Goal: Check status: Check status

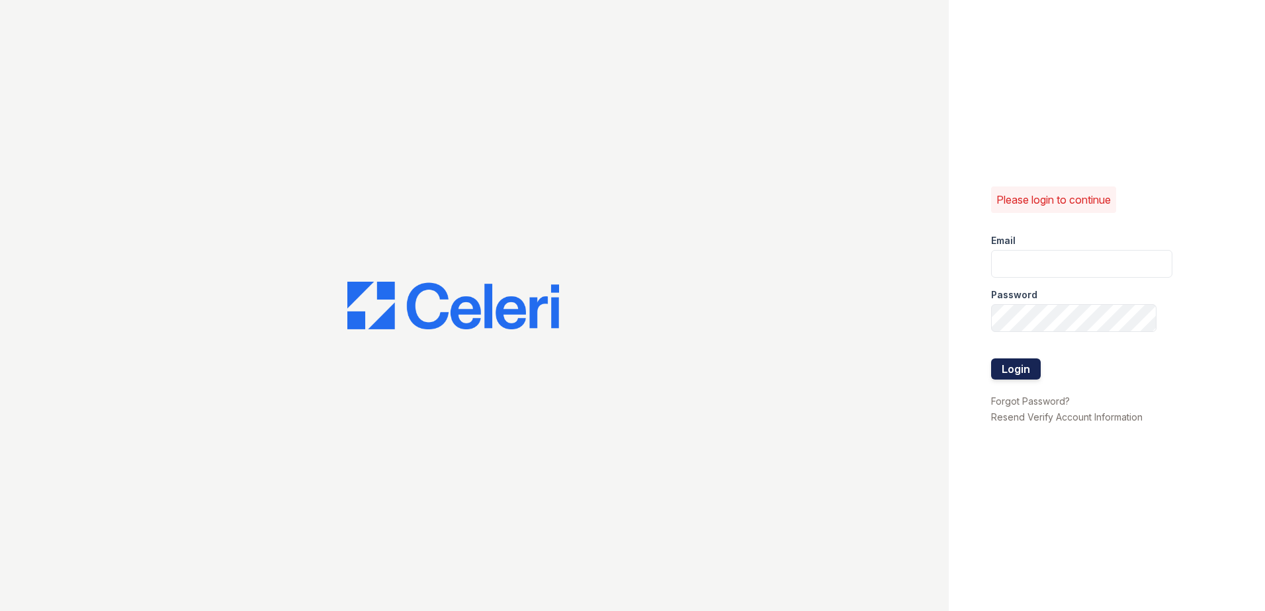
type input "jrich@trinity-pm.com"
click at [1010, 366] on button "Login" at bounding box center [1016, 369] width 50 height 21
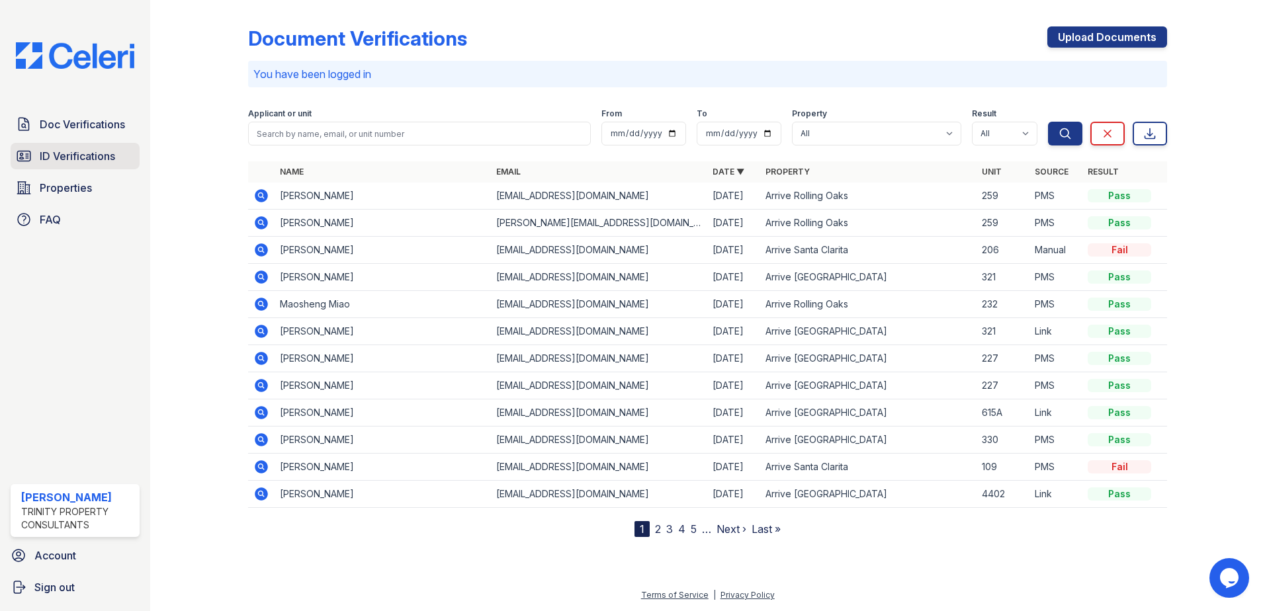
click at [75, 149] on span "ID Verifications" at bounding box center [77, 156] width 75 height 16
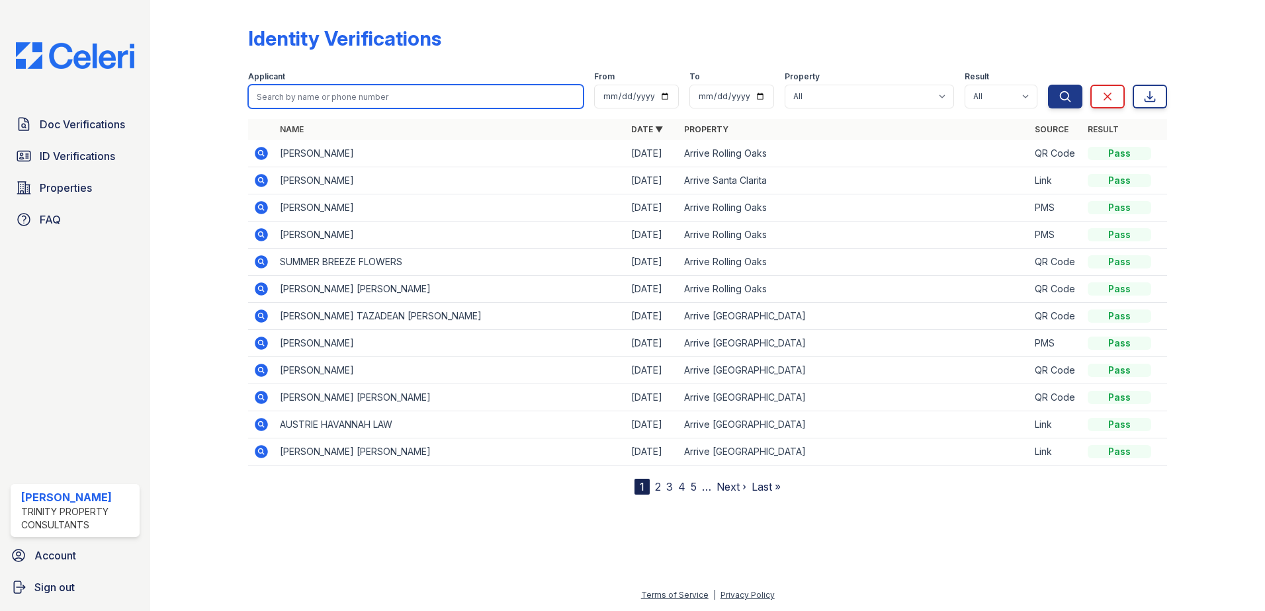
click at [298, 89] on input "search" at bounding box center [415, 97] width 335 height 24
type input "[PERSON_NAME]"
click at [1048, 85] on button "Search" at bounding box center [1065, 97] width 34 height 24
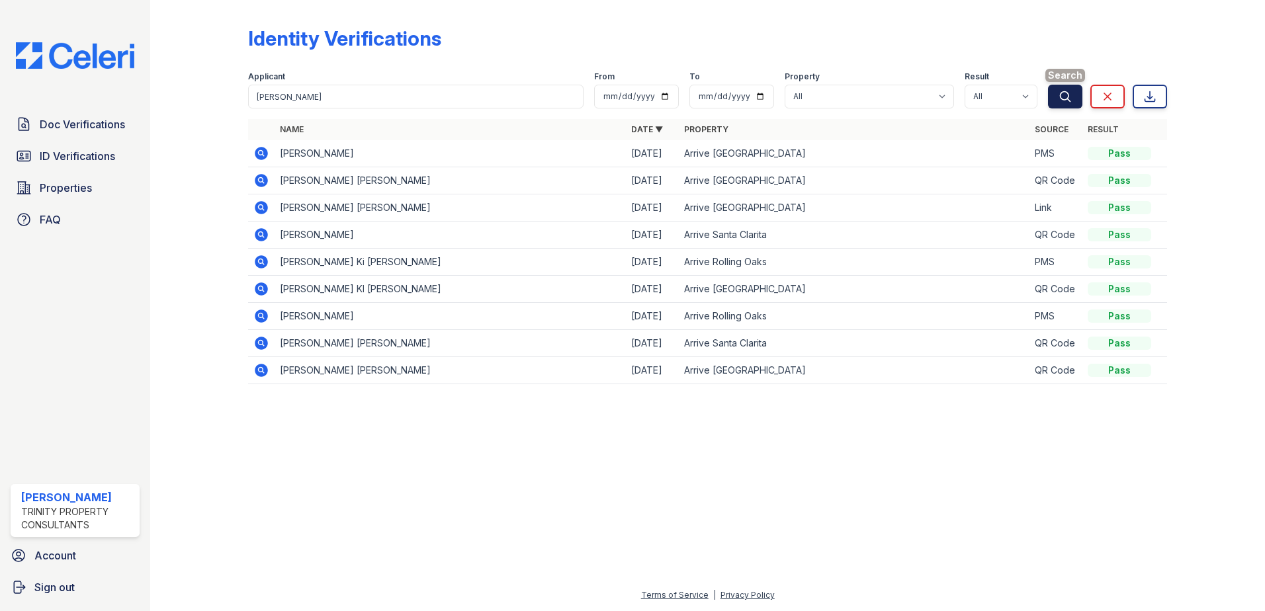
click at [1061, 93] on icon "submit" at bounding box center [1065, 96] width 10 height 10
click at [99, 157] on span "ID Verifications" at bounding box center [77, 156] width 75 height 16
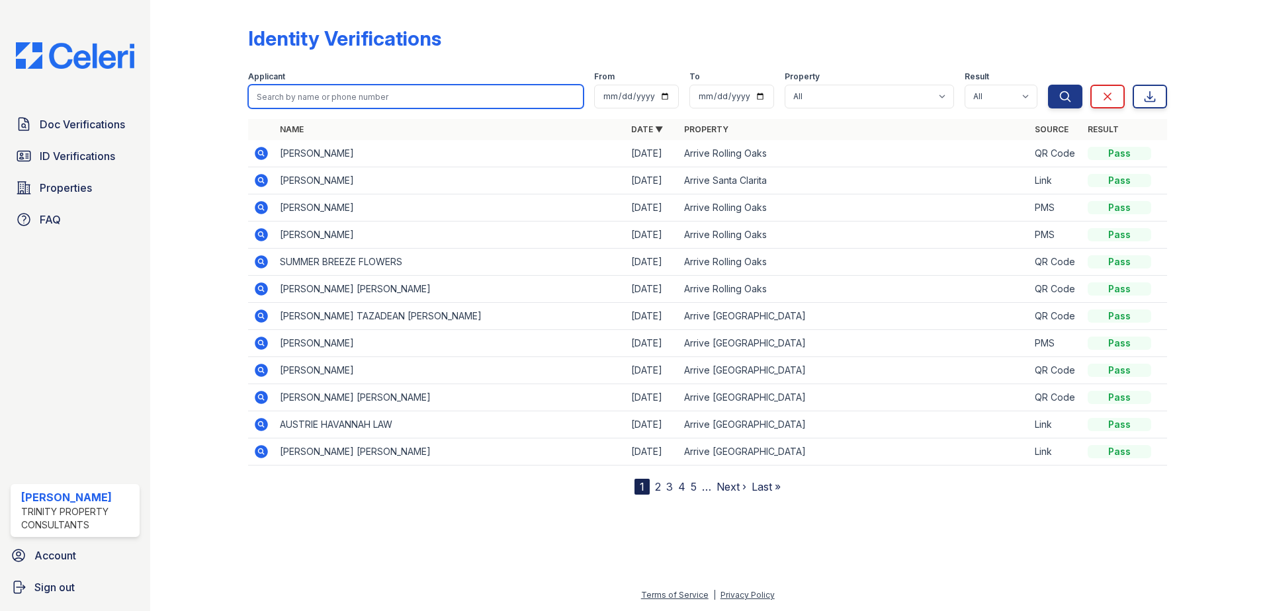
click at [324, 93] on input "search" at bounding box center [415, 97] width 335 height 24
type input "barnes"
click at [1048, 85] on button "Search" at bounding box center [1065, 97] width 34 height 24
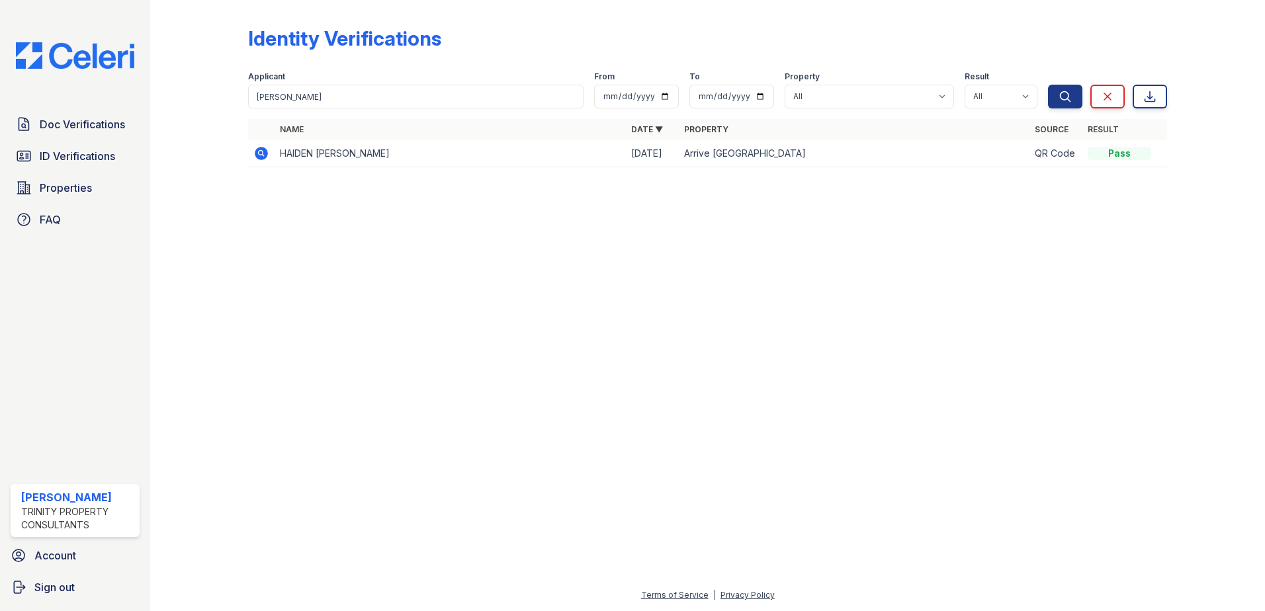
click at [261, 154] on icon at bounding box center [260, 152] width 3 height 3
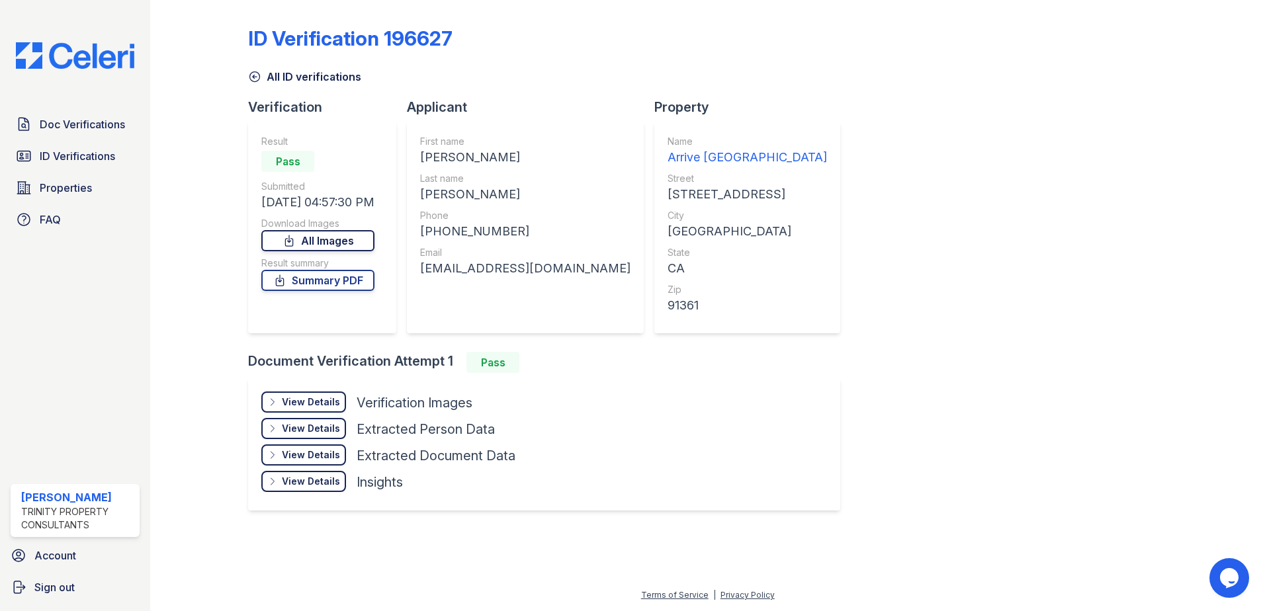
click at [352, 237] on link "All Images" at bounding box center [317, 240] width 113 height 21
click at [86, 134] on link "Doc Verifications" at bounding box center [75, 124] width 129 height 26
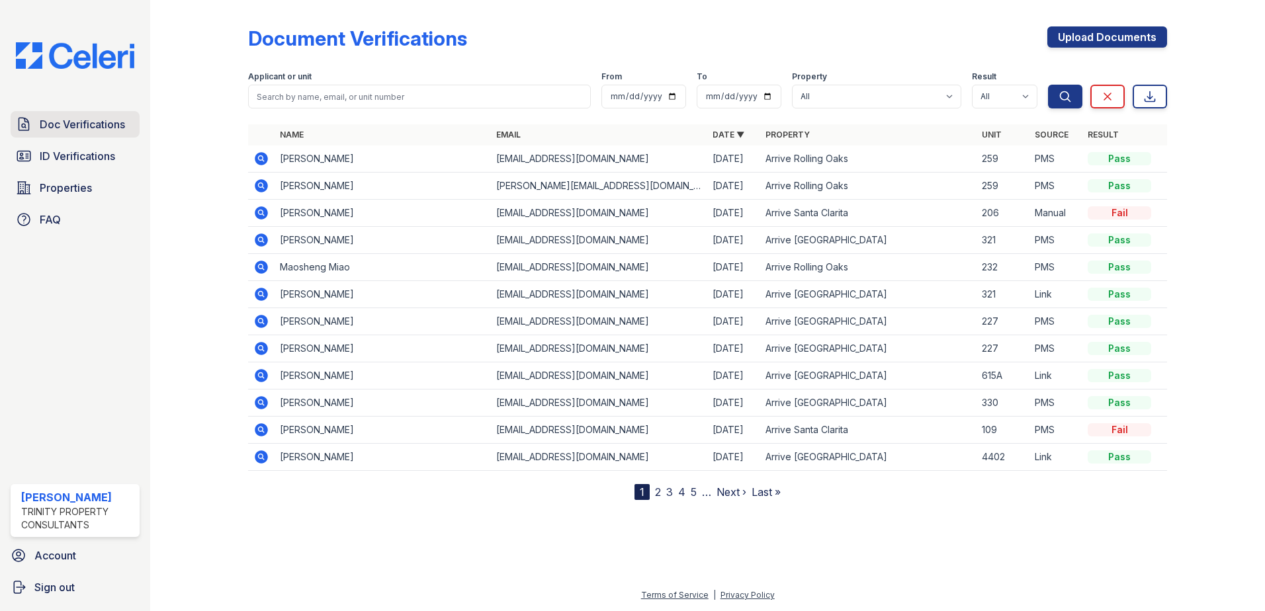
click at [116, 125] on span "Doc Verifications" at bounding box center [82, 124] width 85 height 16
click at [34, 127] on link "Doc Verifications" at bounding box center [75, 124] width 129 height 26
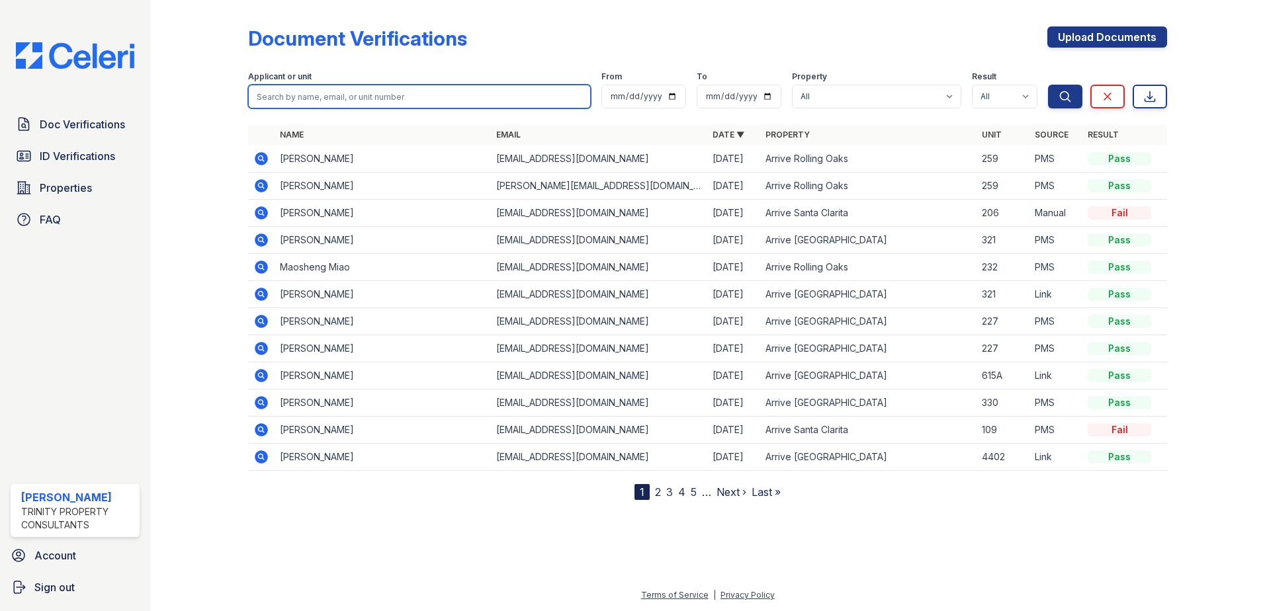
click at [298, 98] on input "search" at bounding box center [419, 97] width 343 height 24
type input "[PERSON_NAME]"
click at [1048, 85] on button "Search" at bounding box center [1065, 97] width 34 height 24
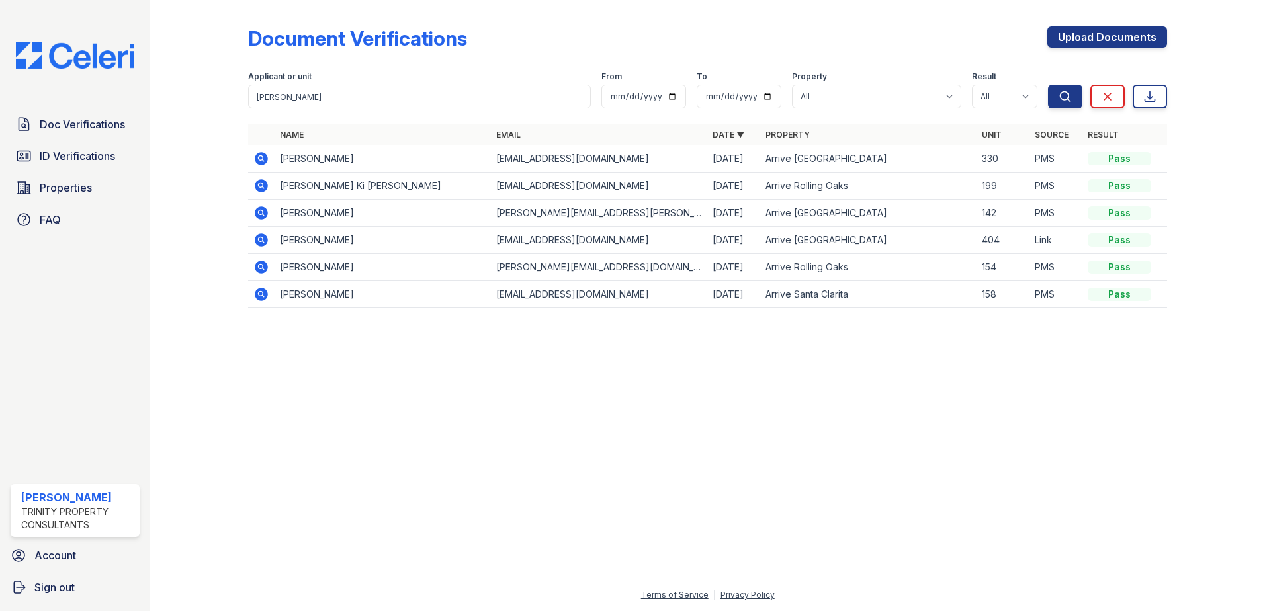
click at [263, 216] on icon at bounding box center [261, 212] width 13 height 13
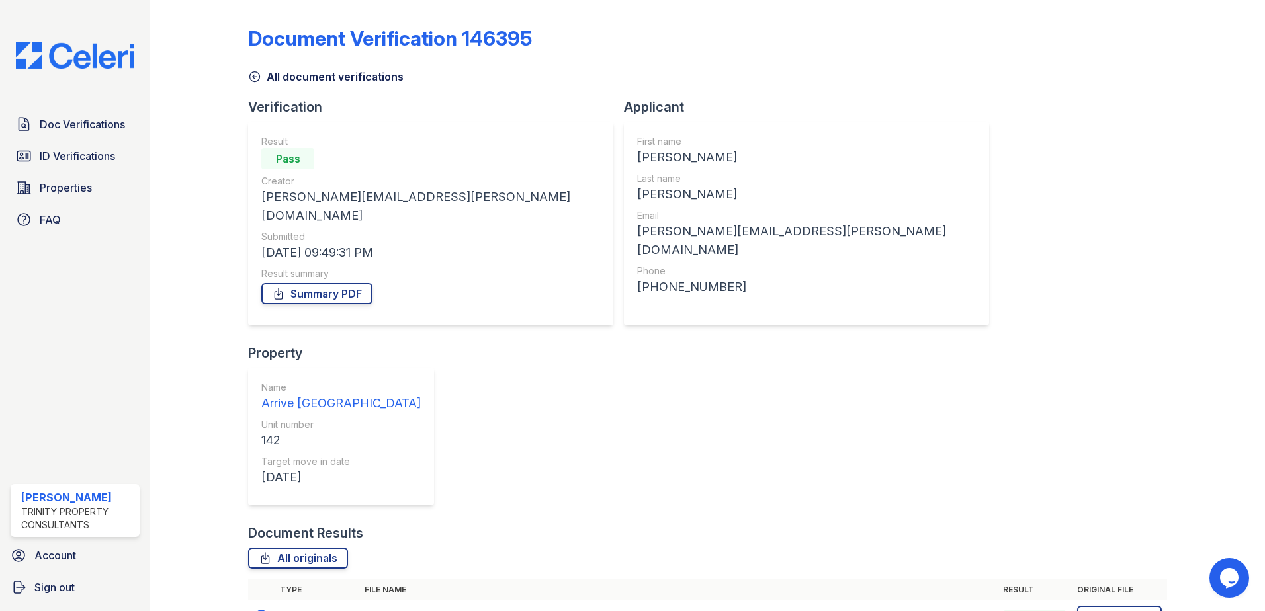
scroll to position [11, 0]
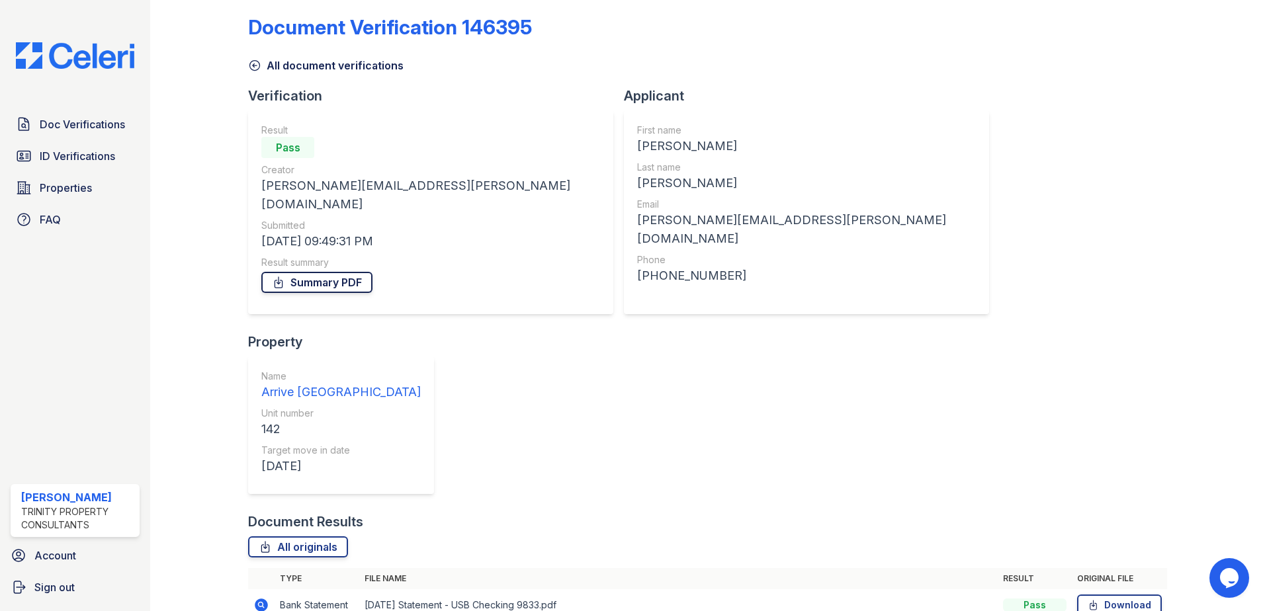
click at [306, 272] on link "Summary PDF" at bounding box center [316, 282] width 111 height 21
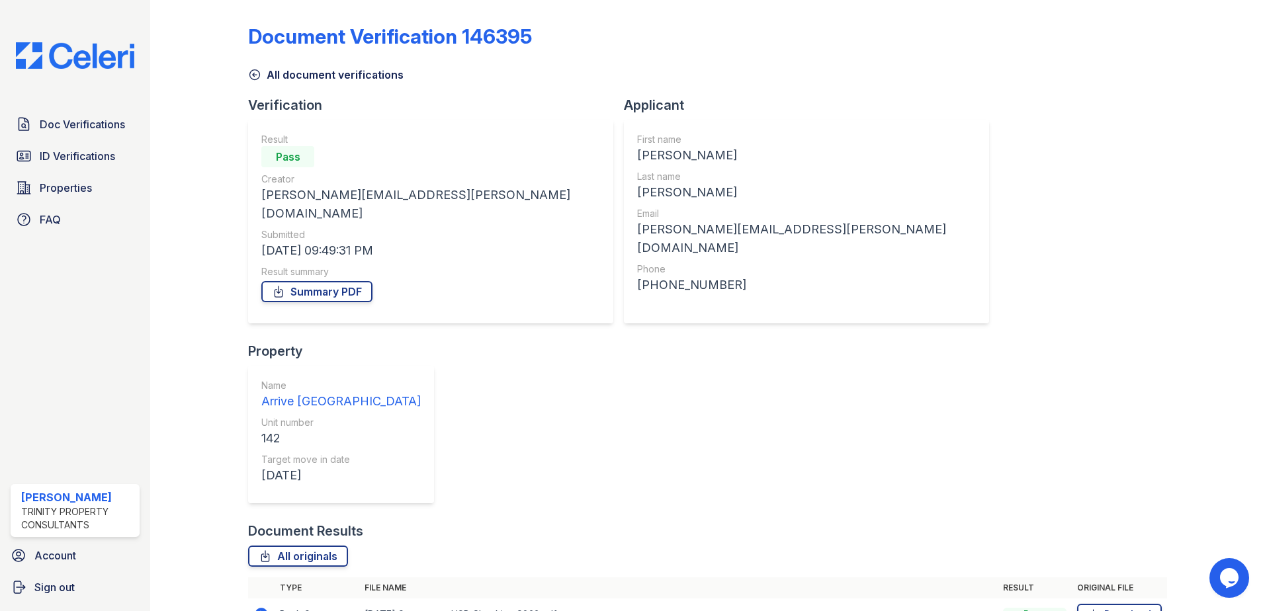
scroll to position [0, 0]
